Goal: Download file/media

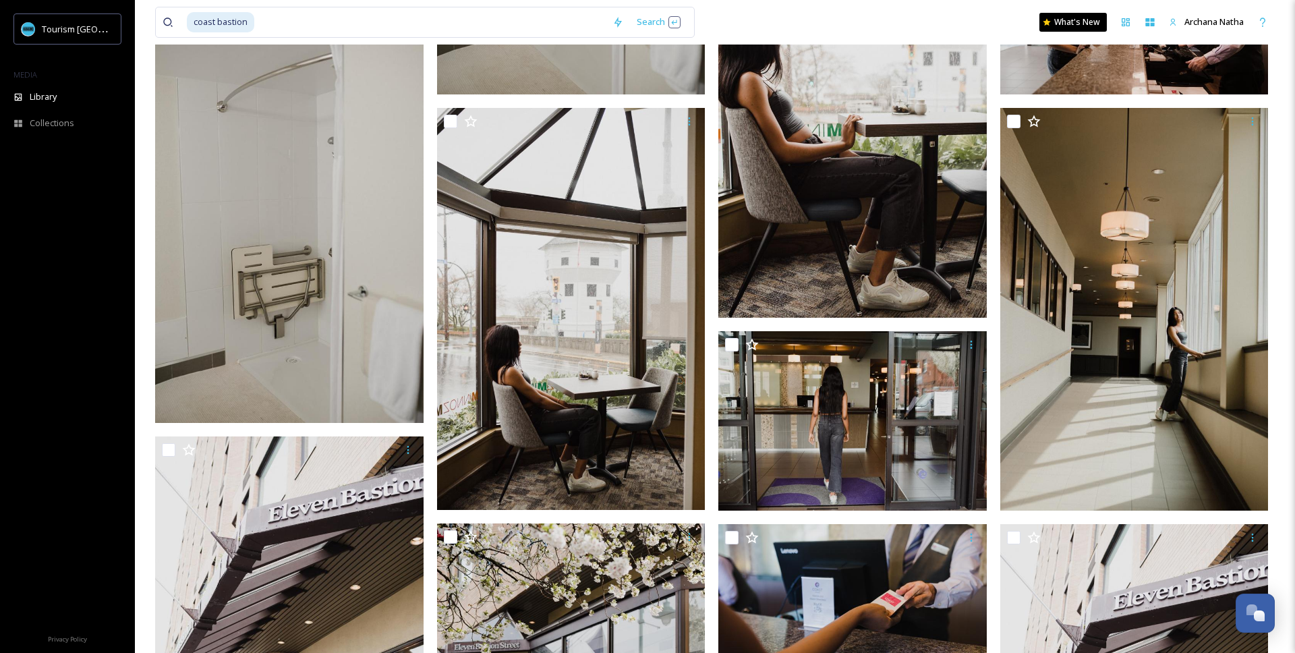
scroll to position [1160, 0]
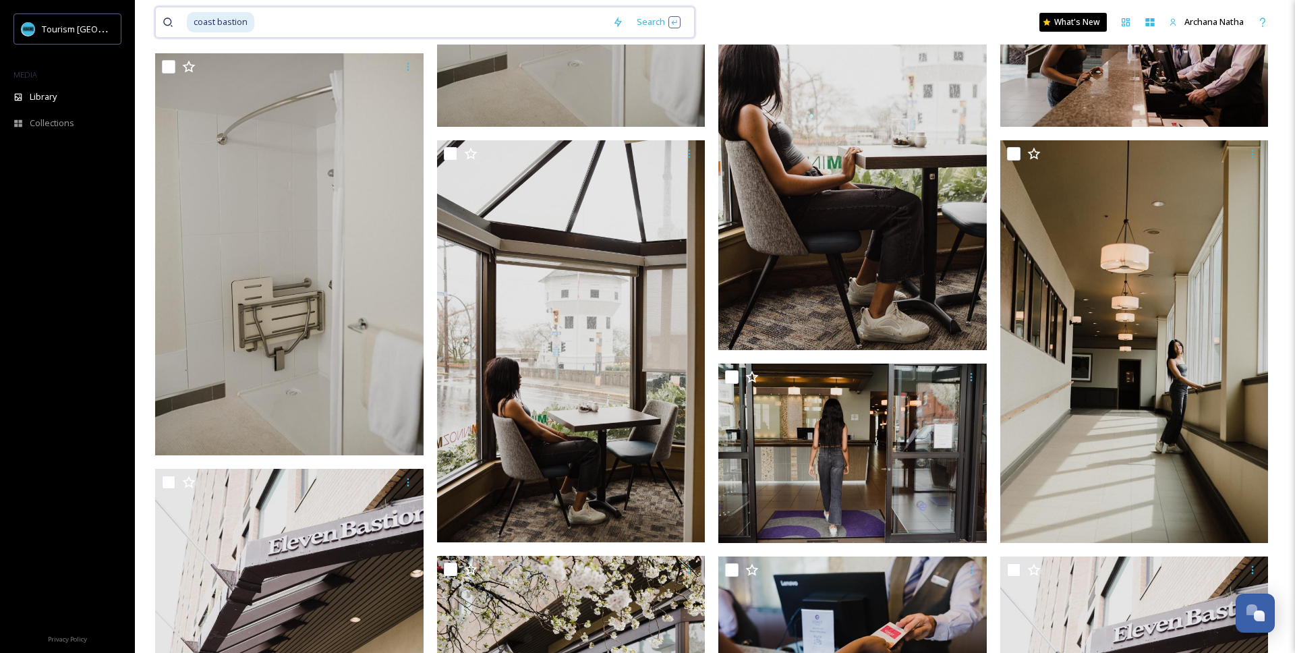
click at [278, 24] on input at bounding box center [431, 22] width 350 height 30
type input "c"
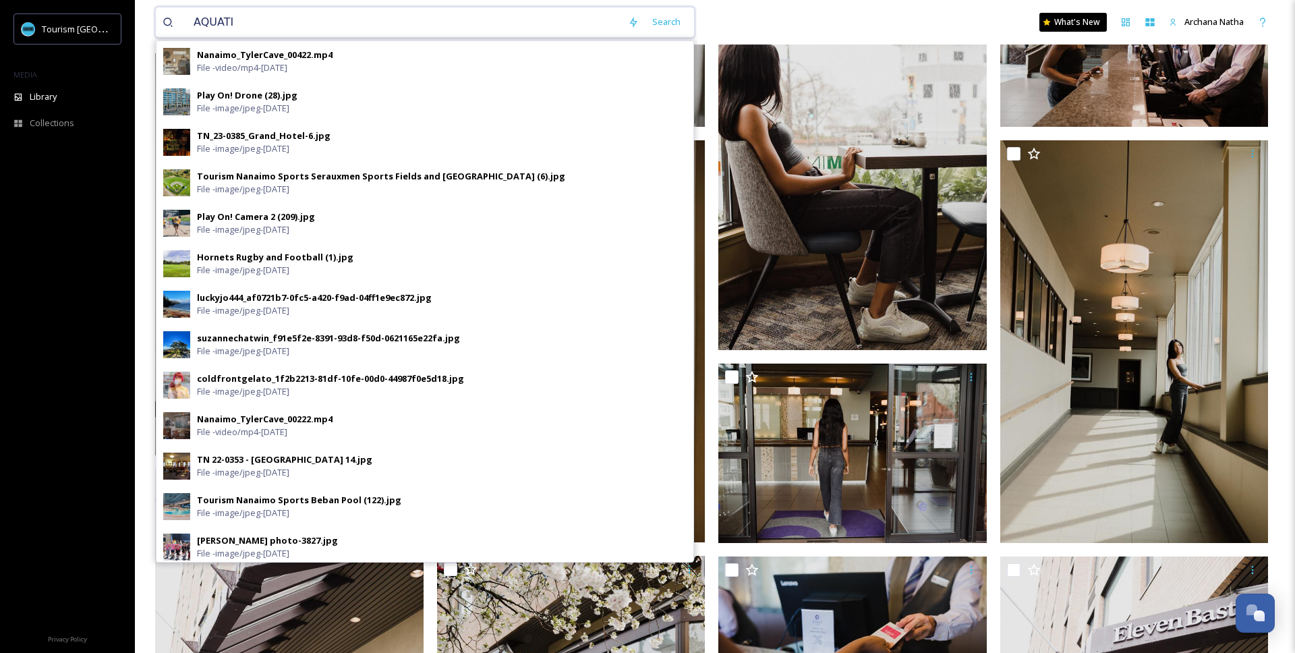
type input "AQUATIC"
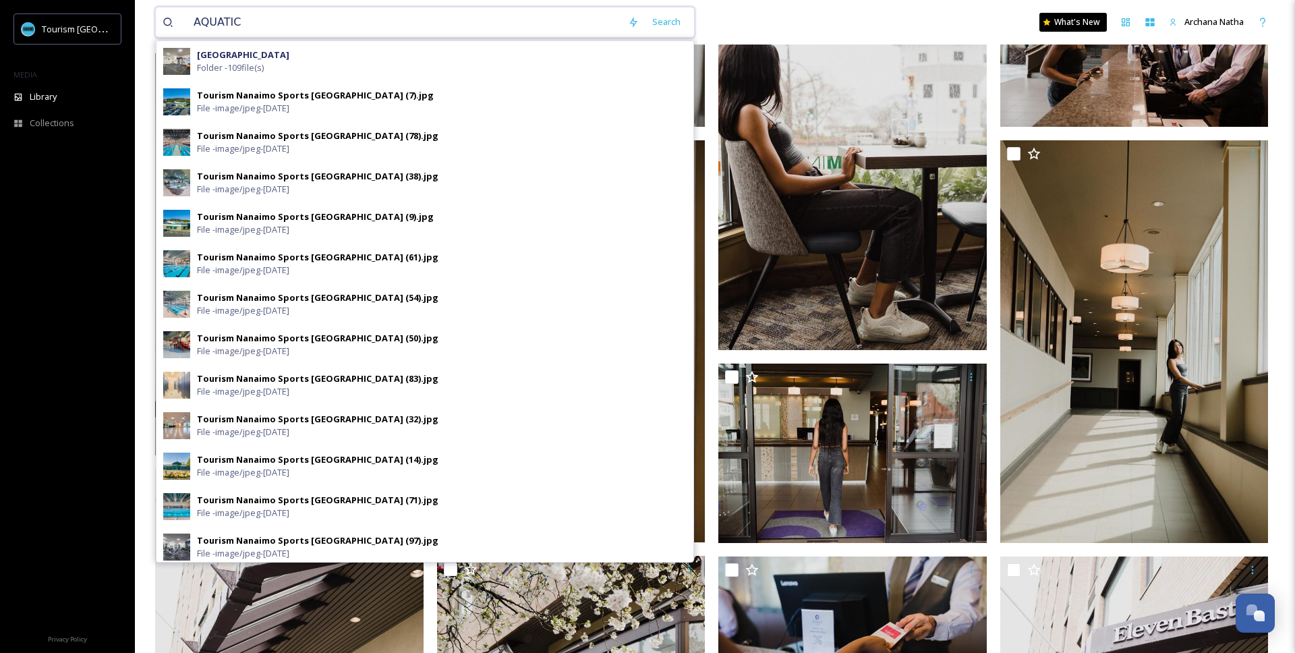
click at [303, 16] on input "AQUATIC" at bounding box center [404, 22] width 434 height 30
click at [645, 18] on div "Search Press Enter to search" at bounding box center [658, 22] width 57 height 26
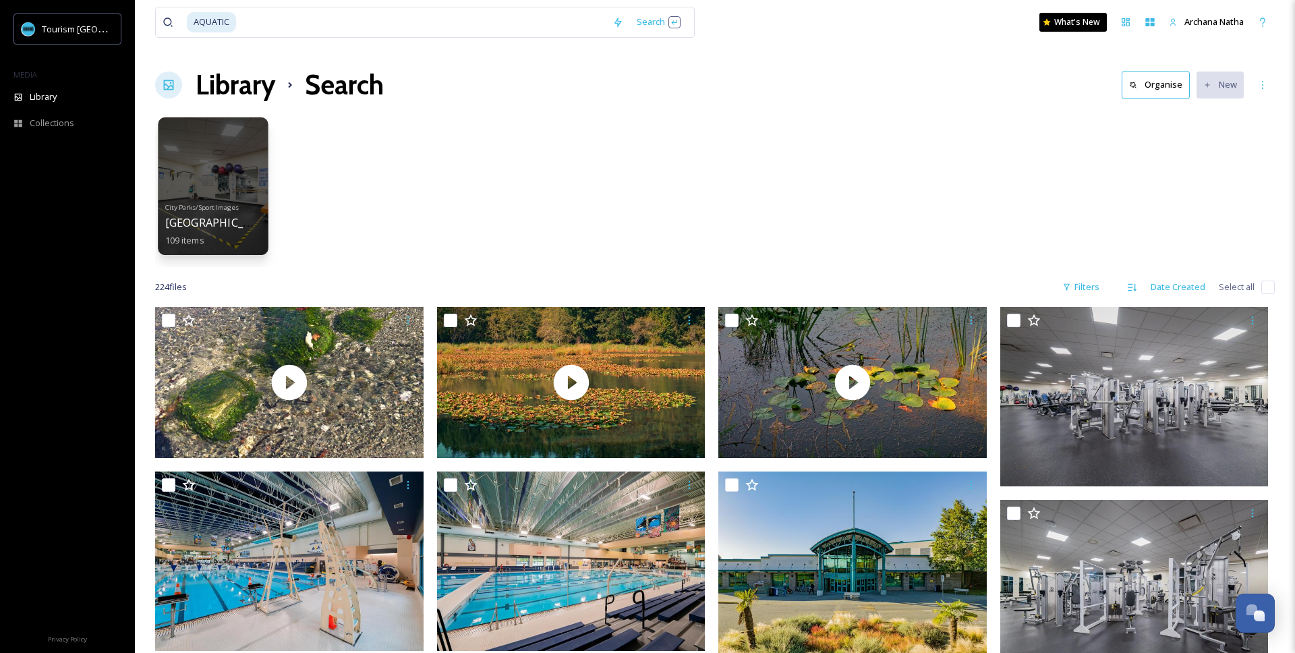
click at [199, 146] on div at bounding box center [213, 186] width 110 height 138
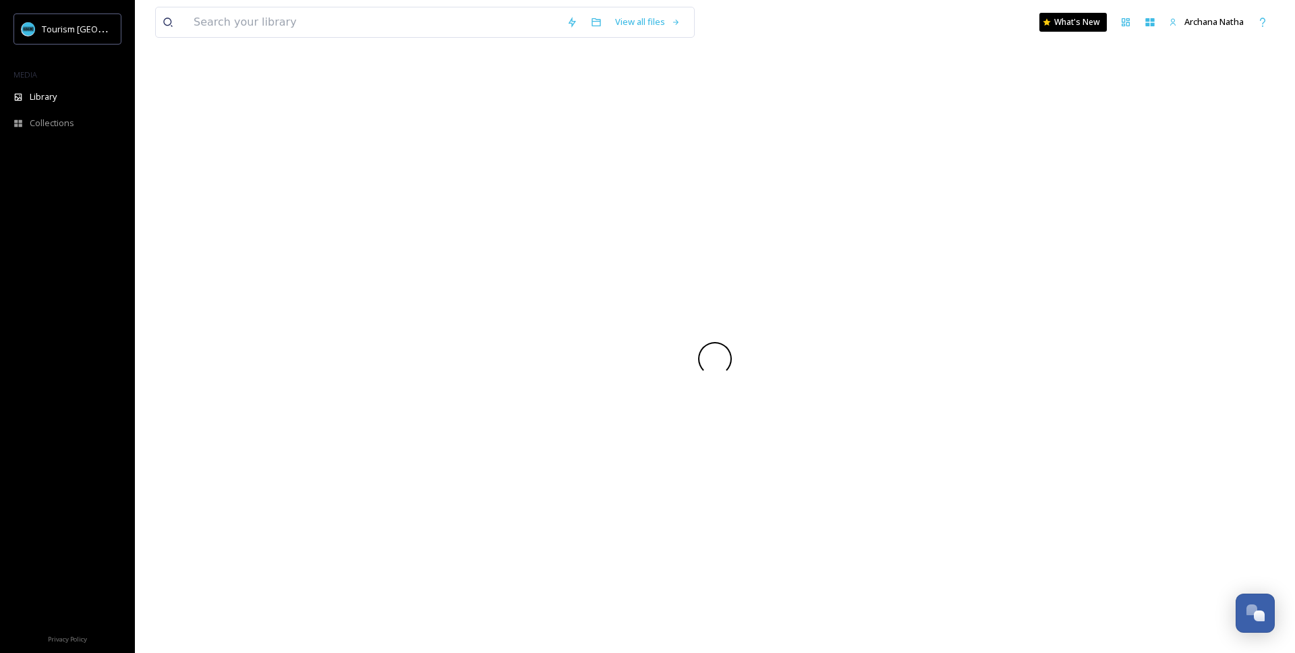
click at [199, 146] on div at bounding box center [714, 359] width 1119 height 588
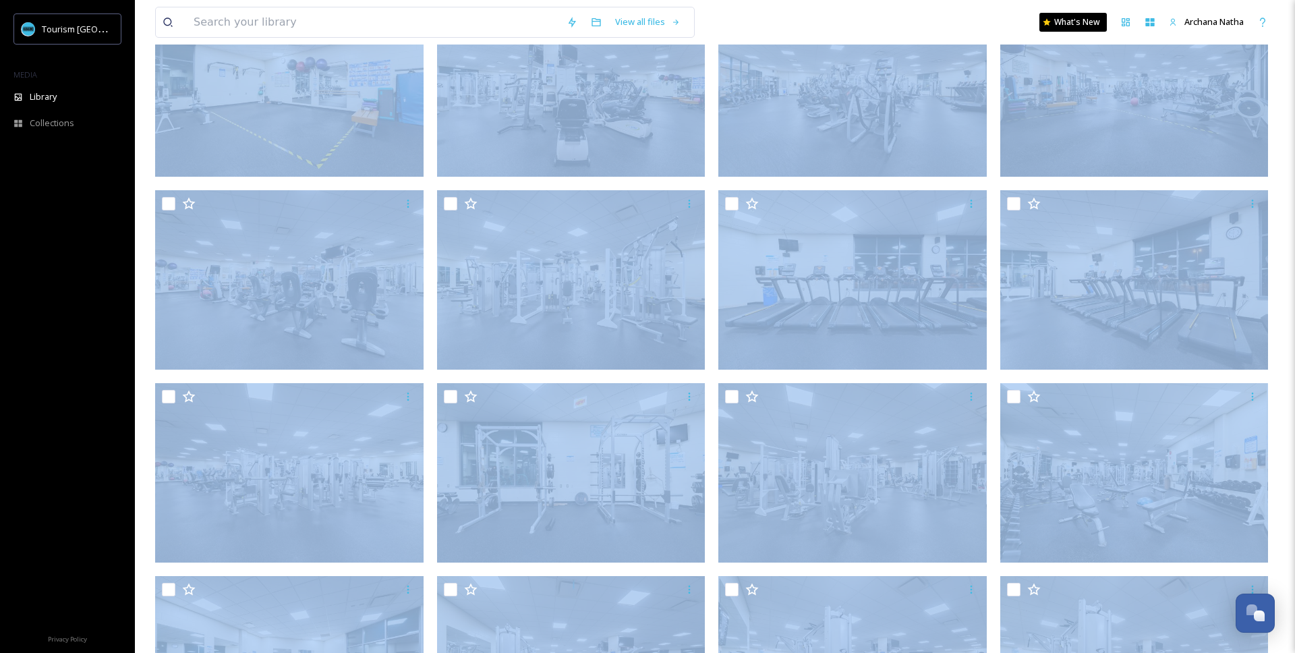
scroll to position [215, 0]
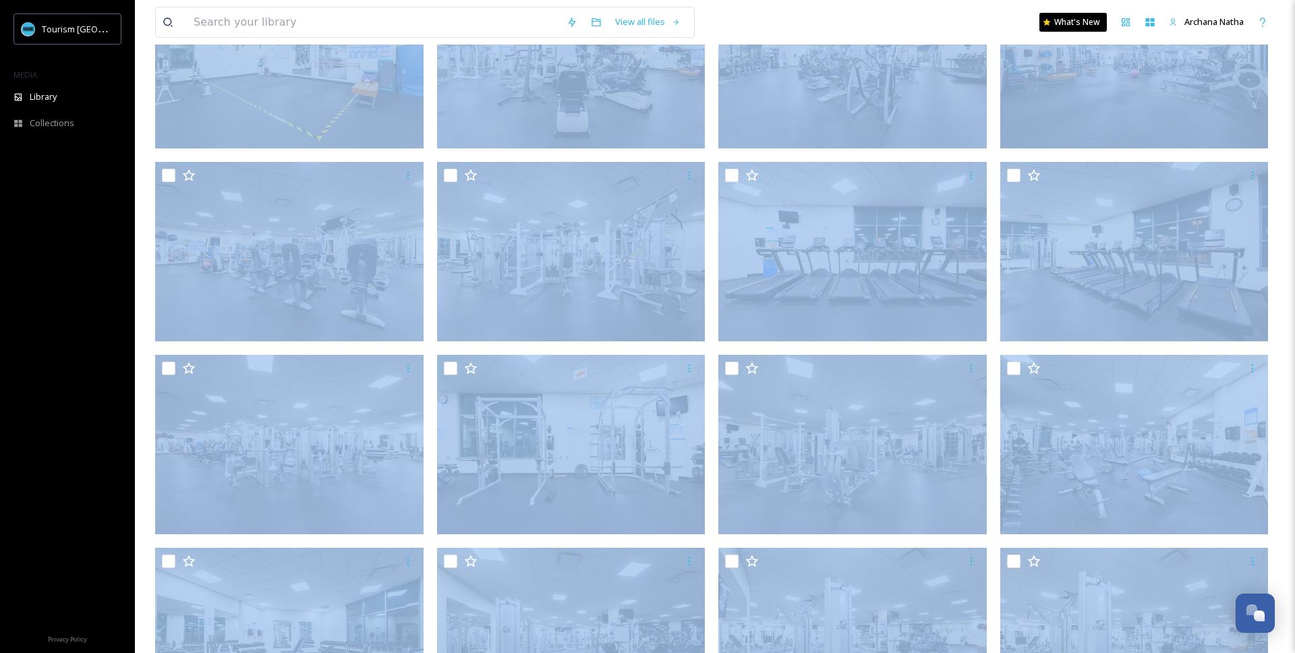
click at [139, 307] on div "View all files What's New Archana Natha Library Organise New Root City Parks/Sp…" at bounding box center [715, 372] width 1160 height 1175
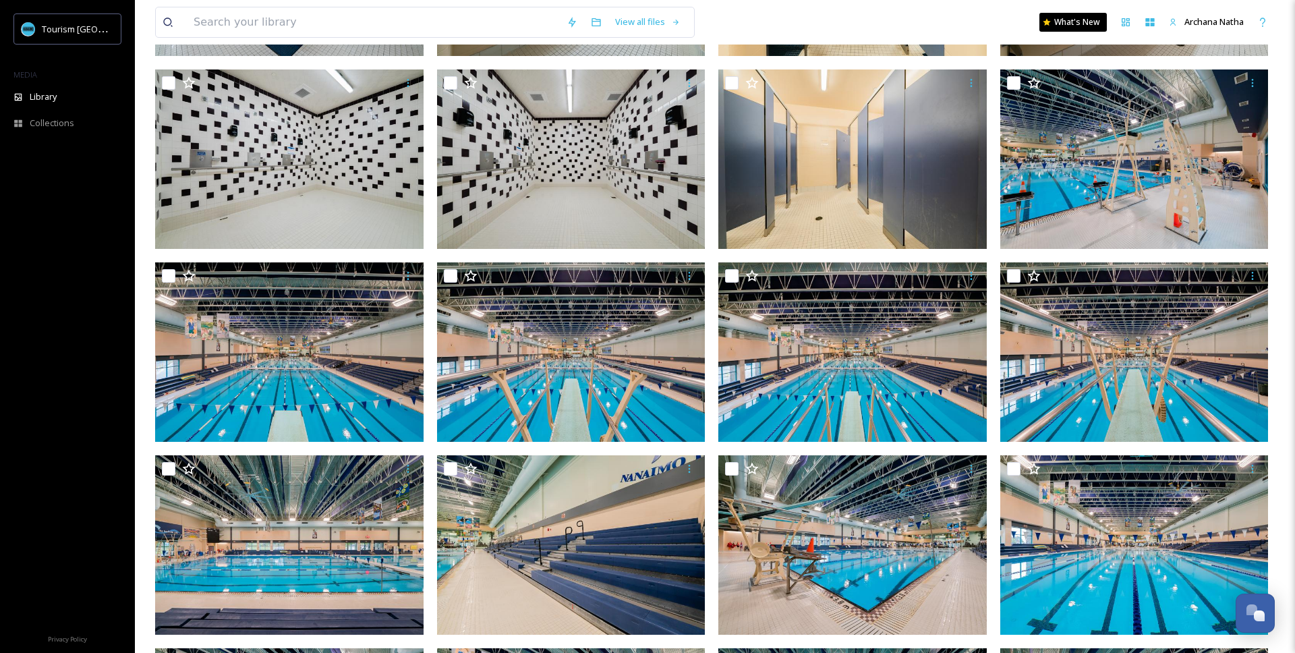
scroll to position [1270, 0]
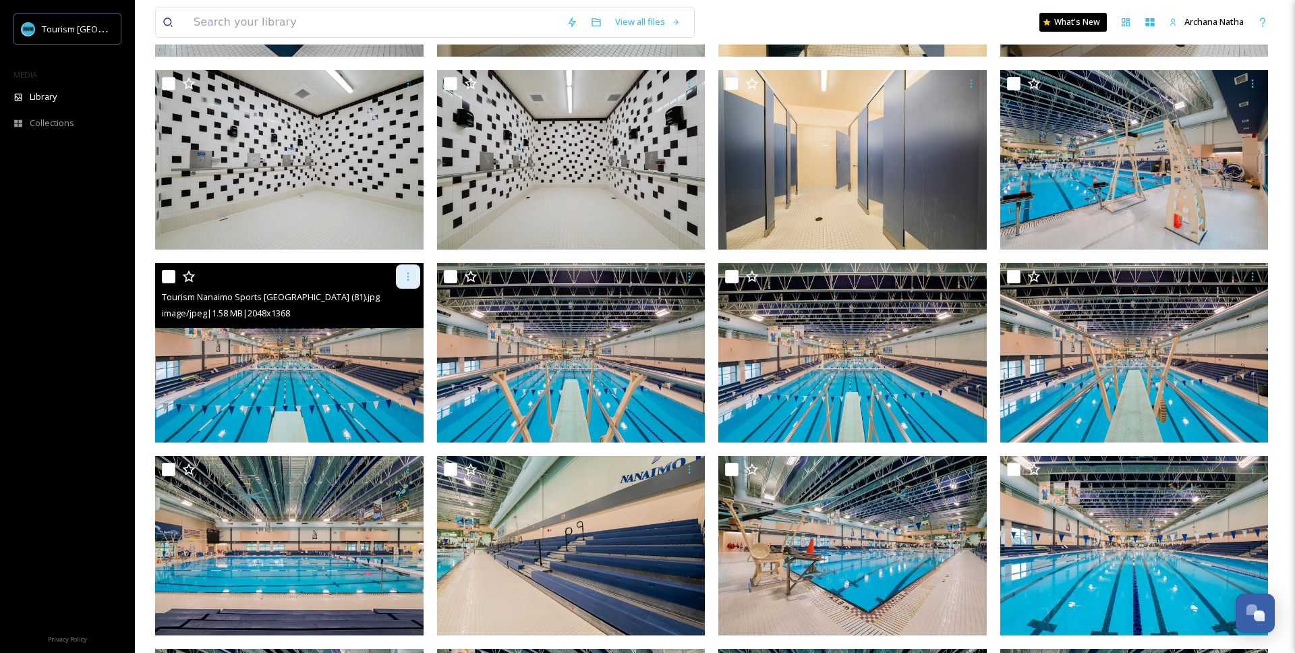
click at [412, 271] on icon at bounding box center [408, 276] width 11 height 11
click at [391, 334] on span "Download" at bounding box center [392, 332] width 41 height 13
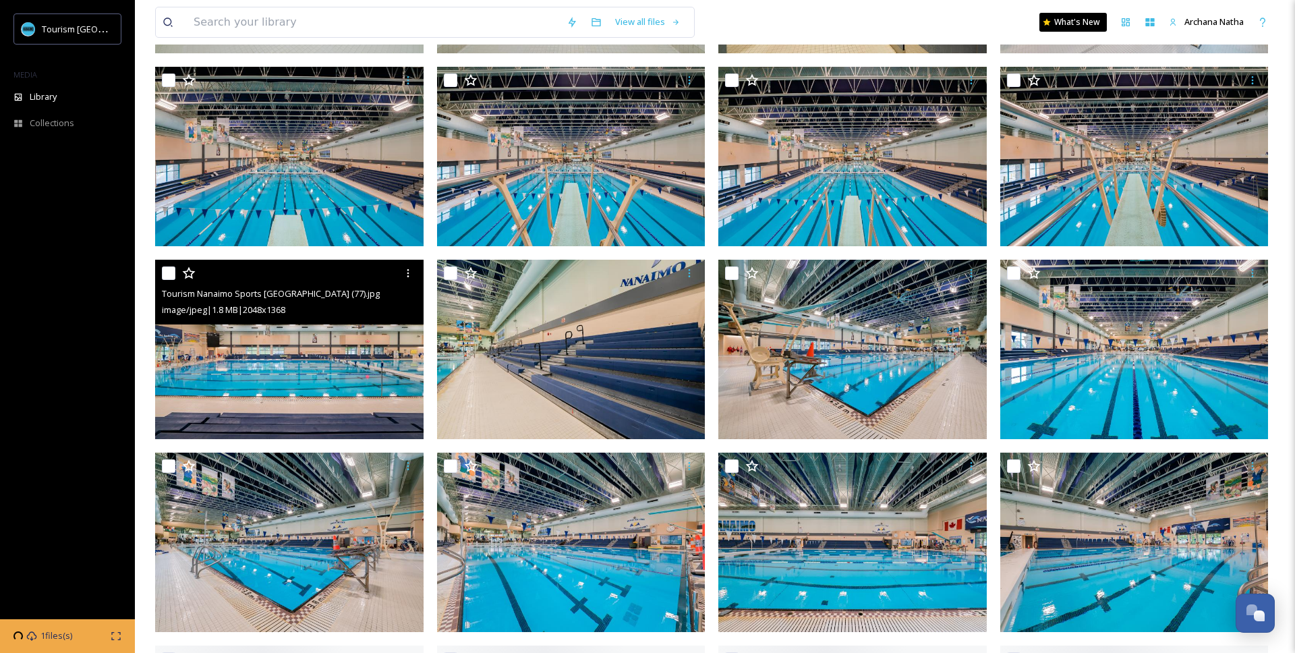
scroll to position [1482, 0]
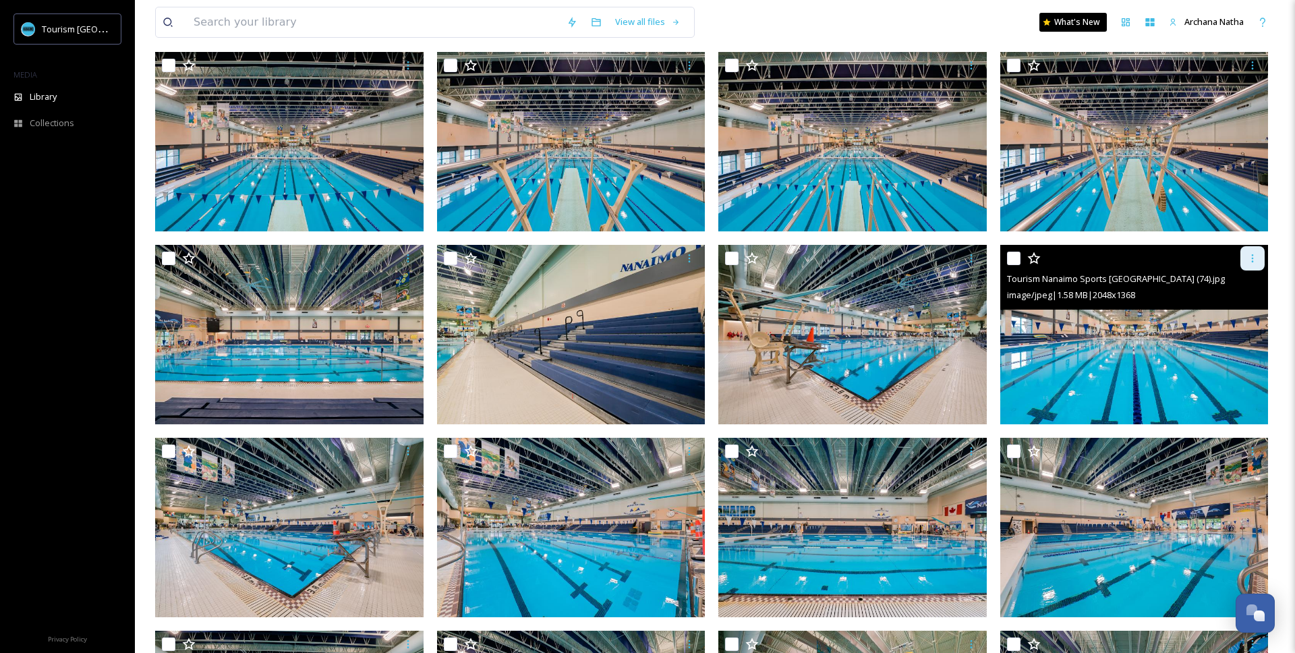
click at [1255, 260] on icon at bounding box center [1252, 258] width 11 height 11
click at [1237, 314] on span "Download" at bounding box center [1236, 313] width 41 height 13
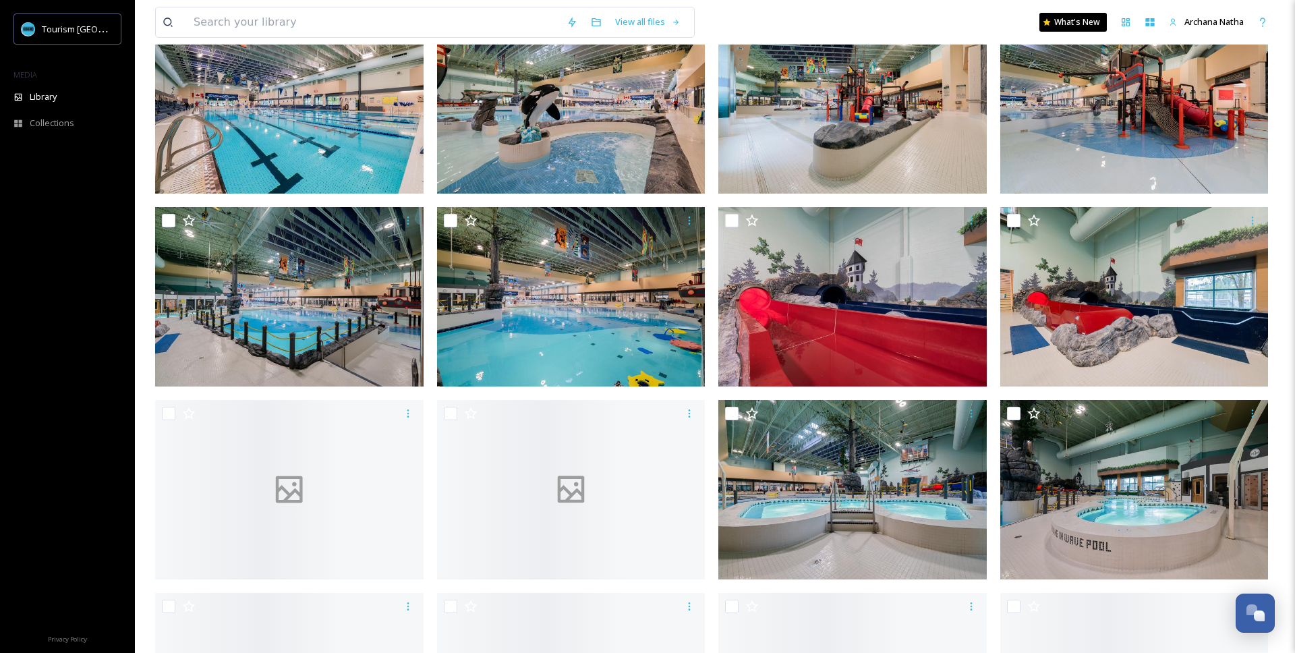
scroll to position [2917, 0]
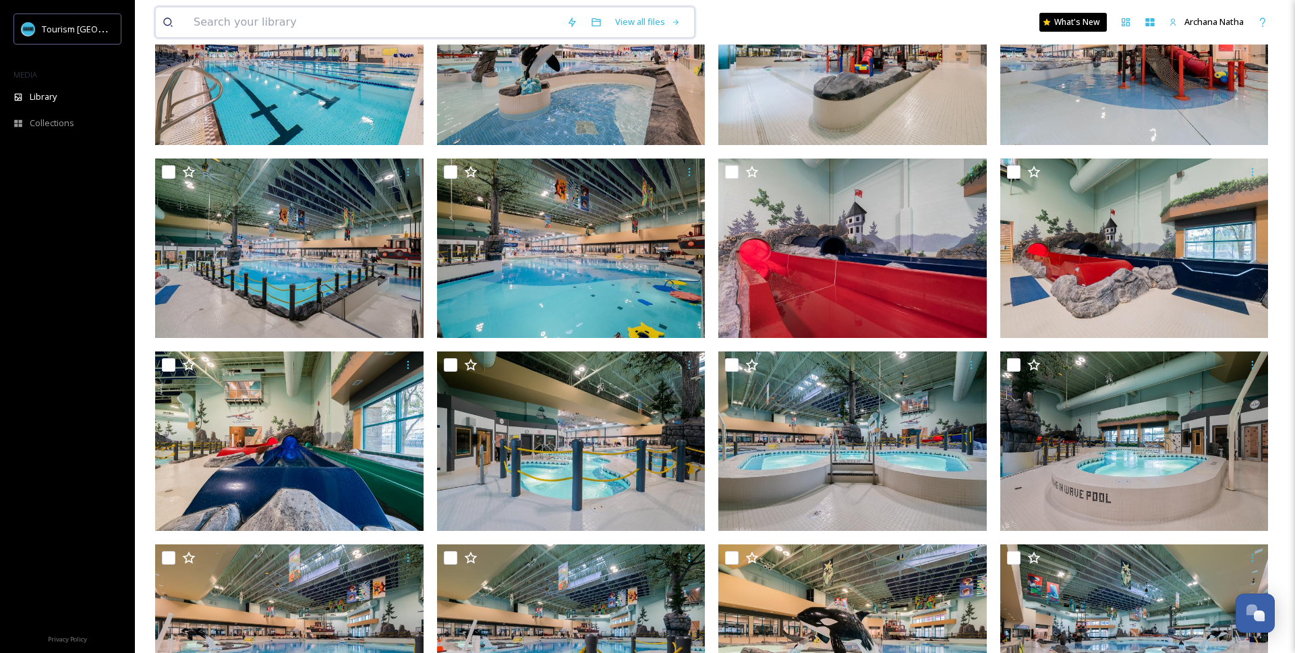
click at [280, 30] on input at bounding box center [373, 22] width 373 height 30
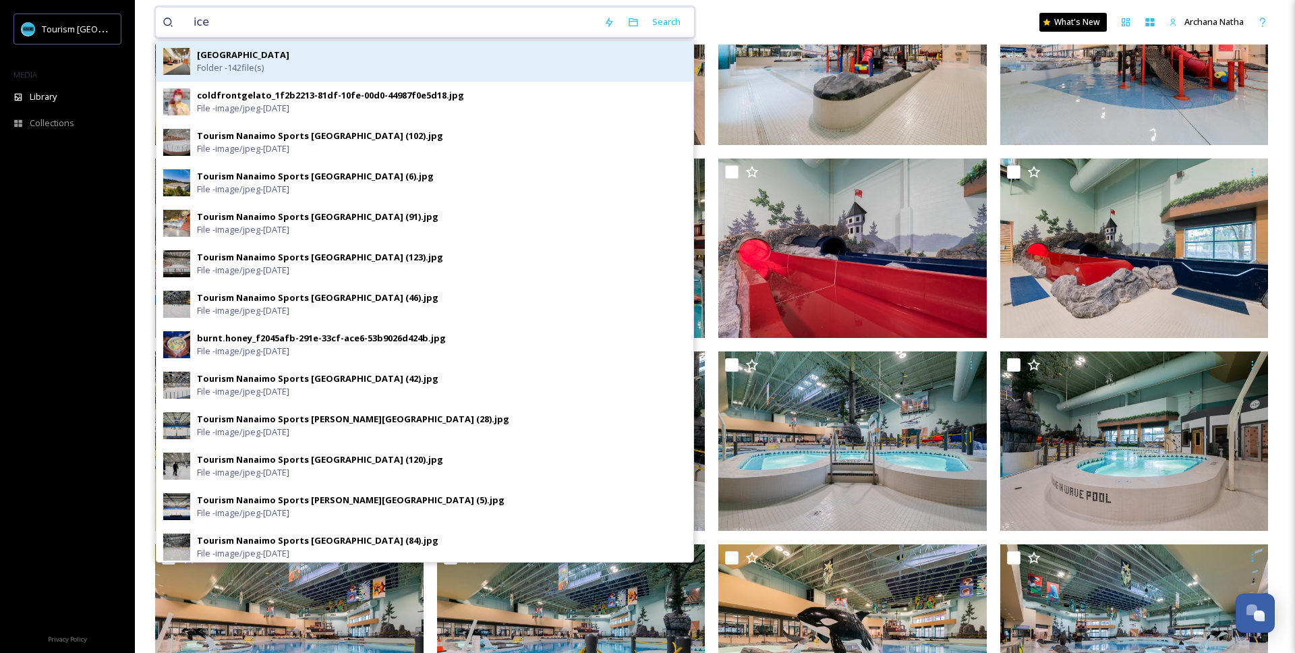
type input "ice"
click at [286, 57] on div "Nanaimo Ice Centre Folder - 142 file(s)" at bounding box center [442, 62] width 490 height 26
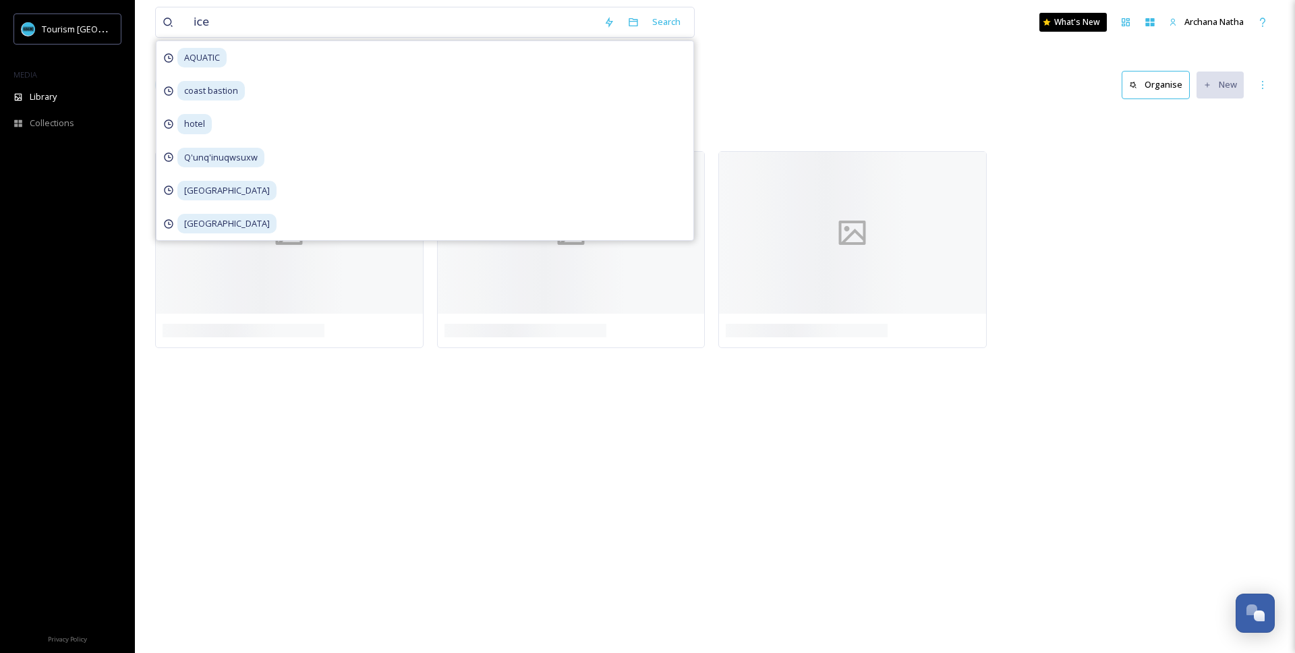
click at [145, 281] on div "ice Search AQUATIC coast bastion hotel Q'unq'inuqwsuxw [GEOGRAPHIC_DATA] [GEOGR…" at bounding box center [715, 326] width 1160 height 653
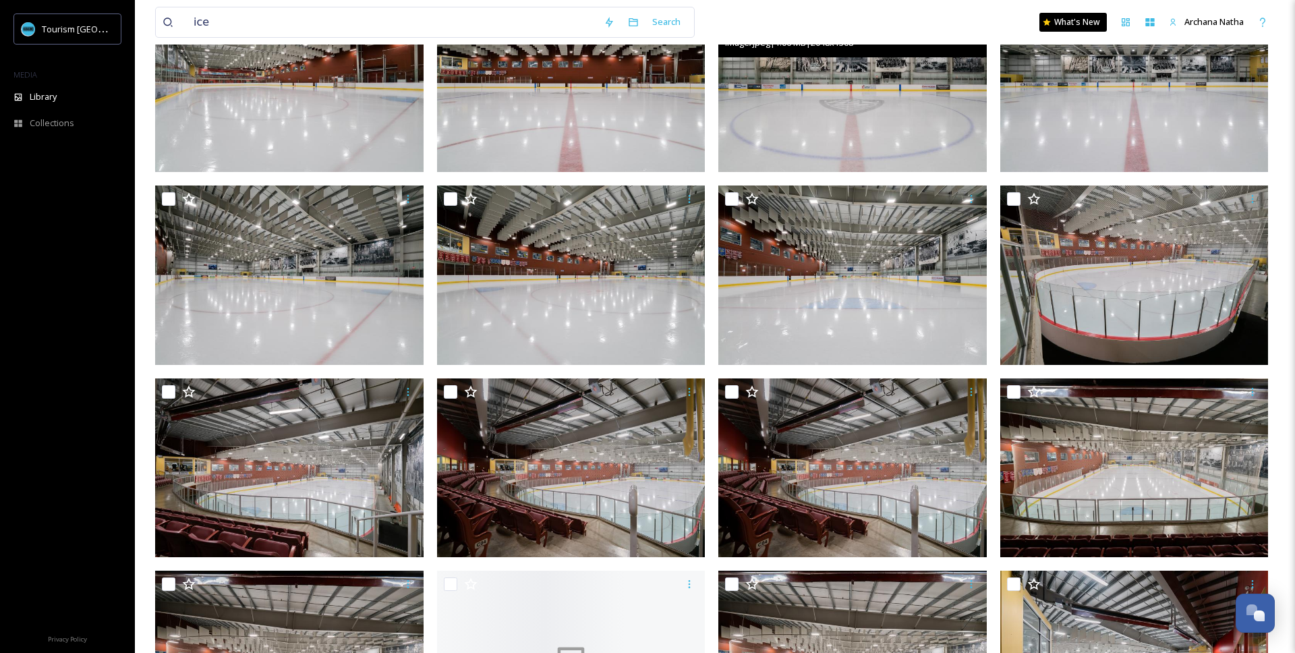
scroll to position [1736, 0]
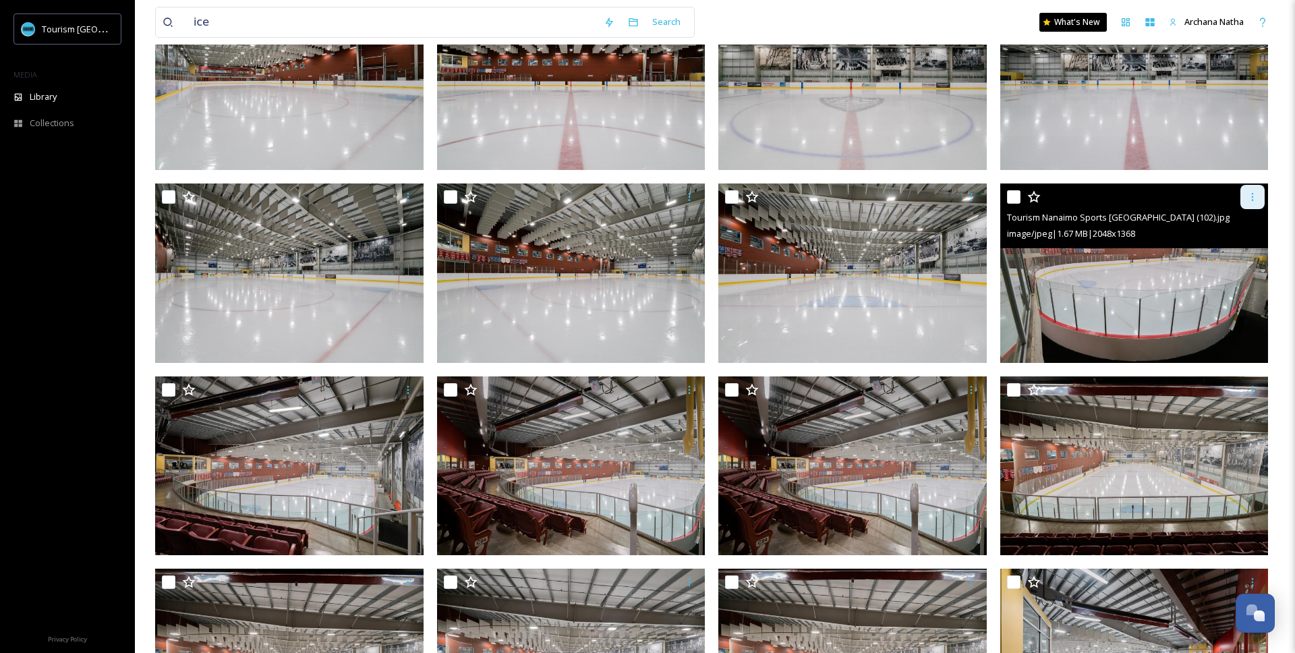
click at [1255, 205] on div at bounding box center [1252, 197] width 24 height 24
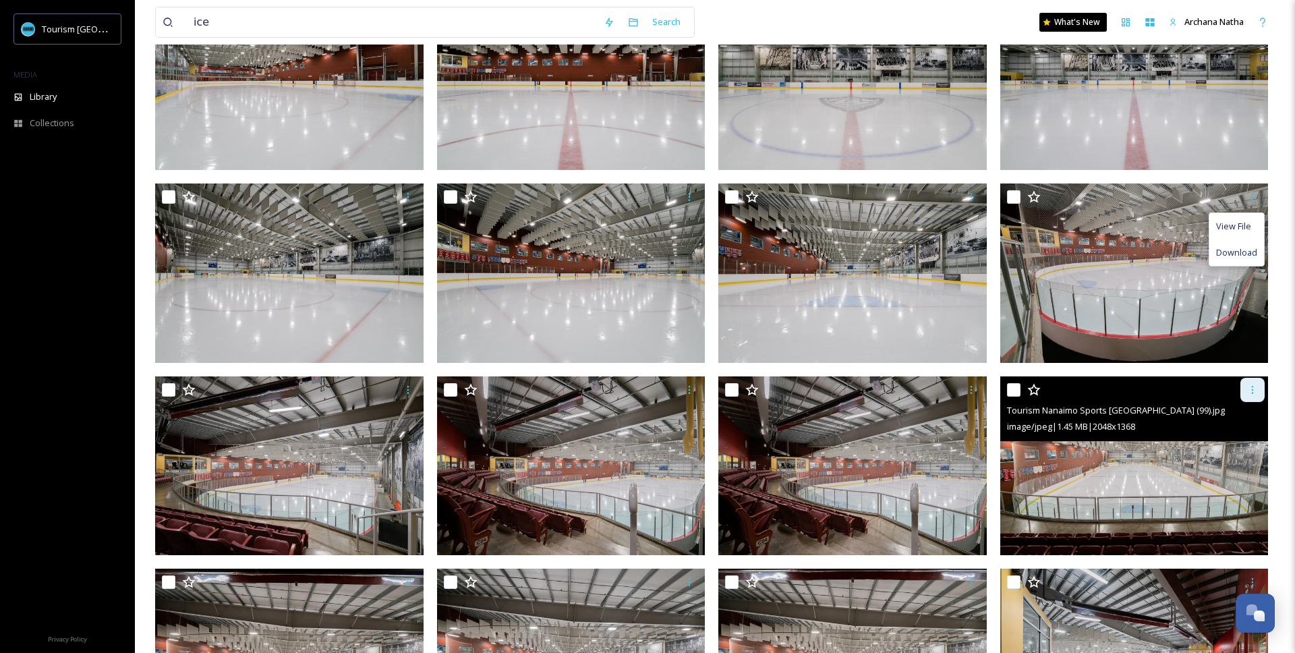
click at [1257, 392] on icon at bounding box center [1252, 389] width 11 height 11
click at [1247, 445] on span "Download" at bounding box center [1236, 445] width 41 height 13
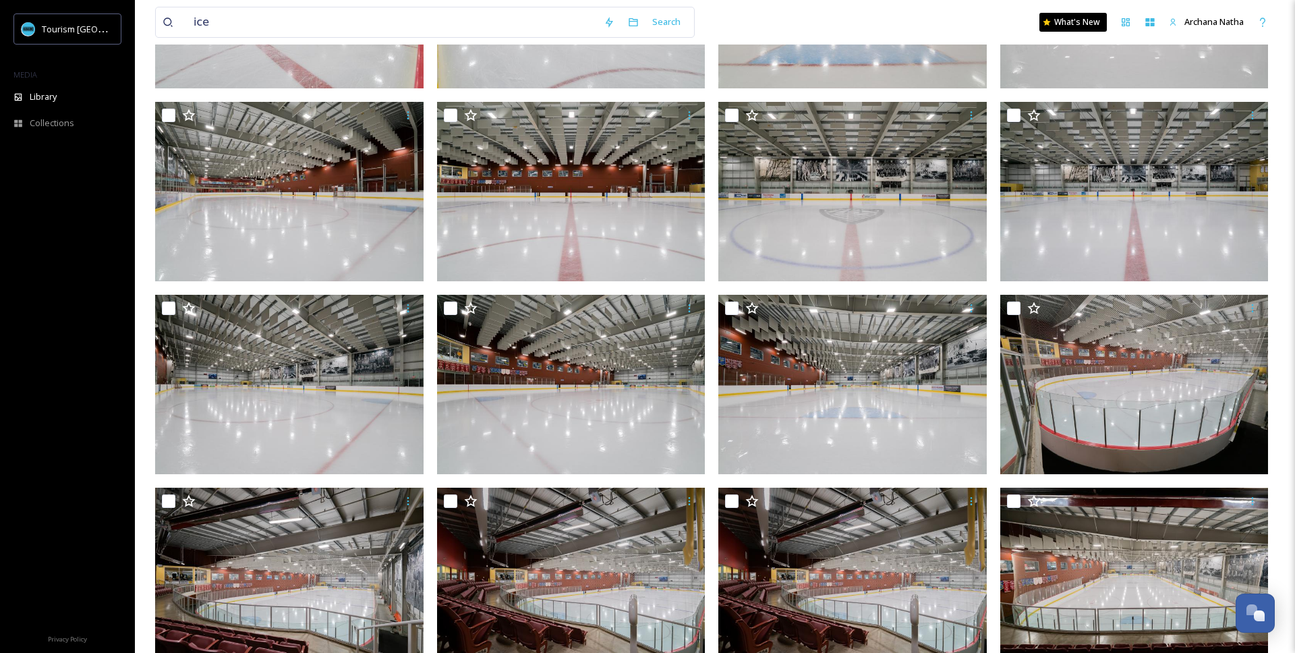
scroll to position [1583, 0]
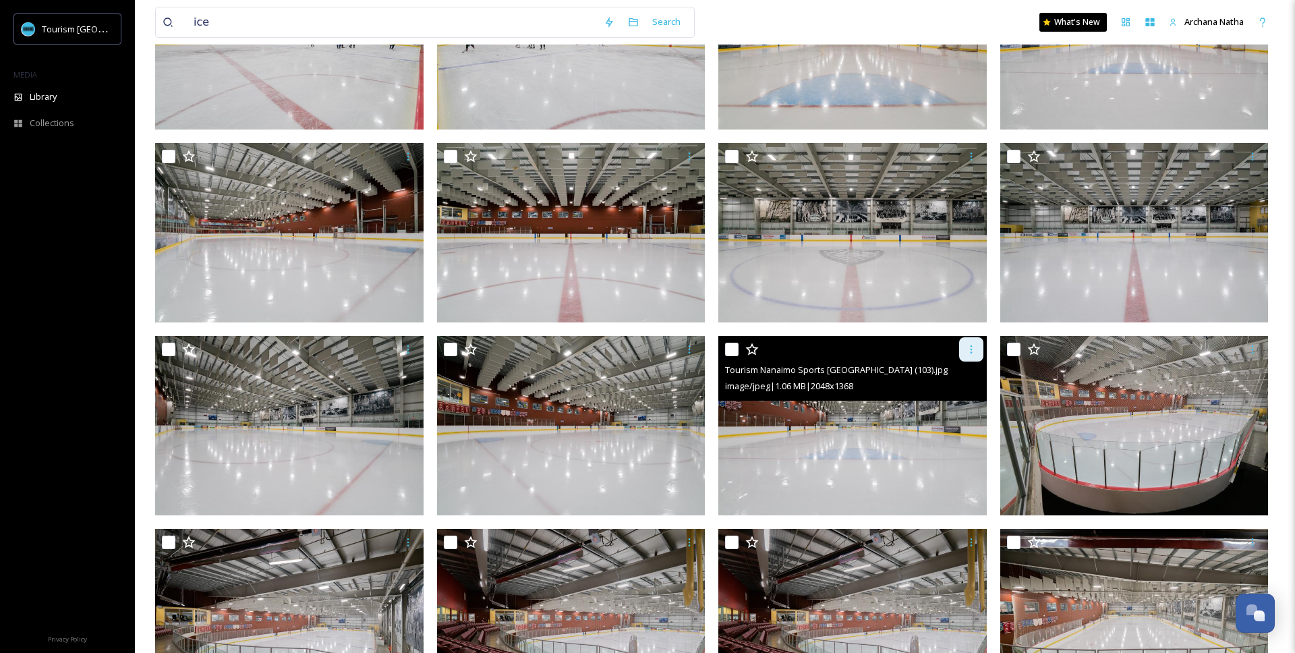
click at [972, 352] on icon at bounding box center [971, 349] width 11 height 11
click at [960, 402] on span "Download" at bounding box center [955, 405] width 41 height 13
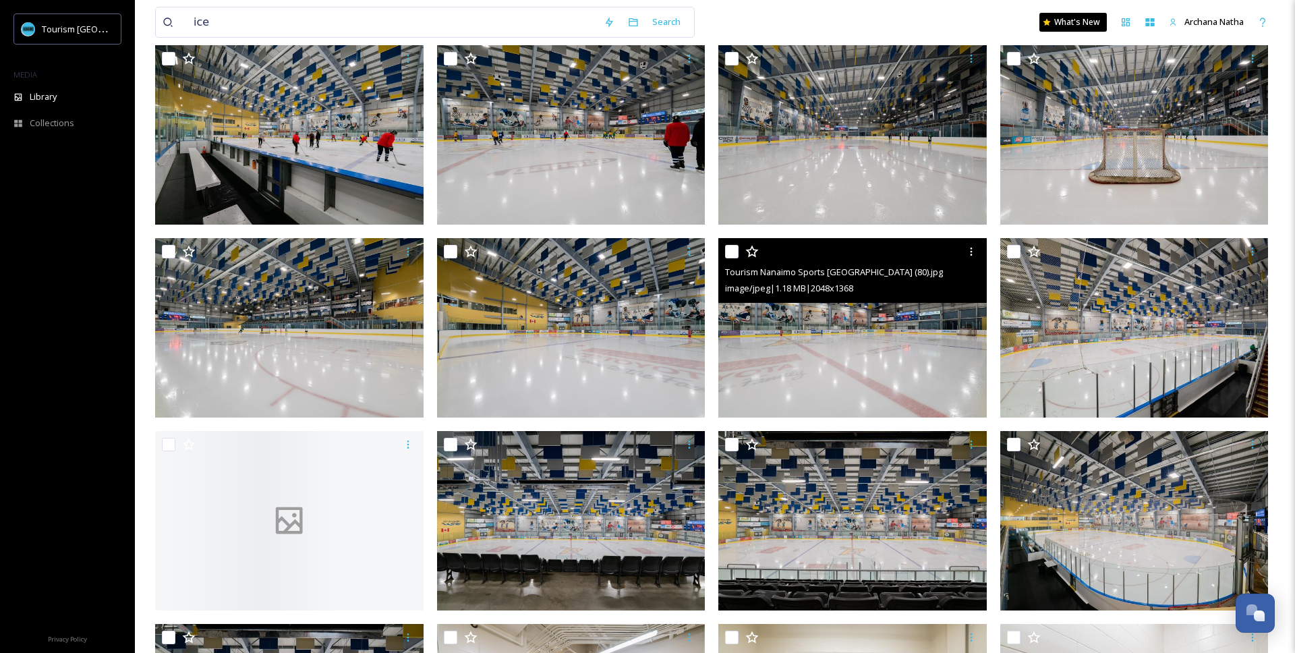
scroll to position [2842, 0]
